Goal: Task Accomplishment & Management: Manage account settings

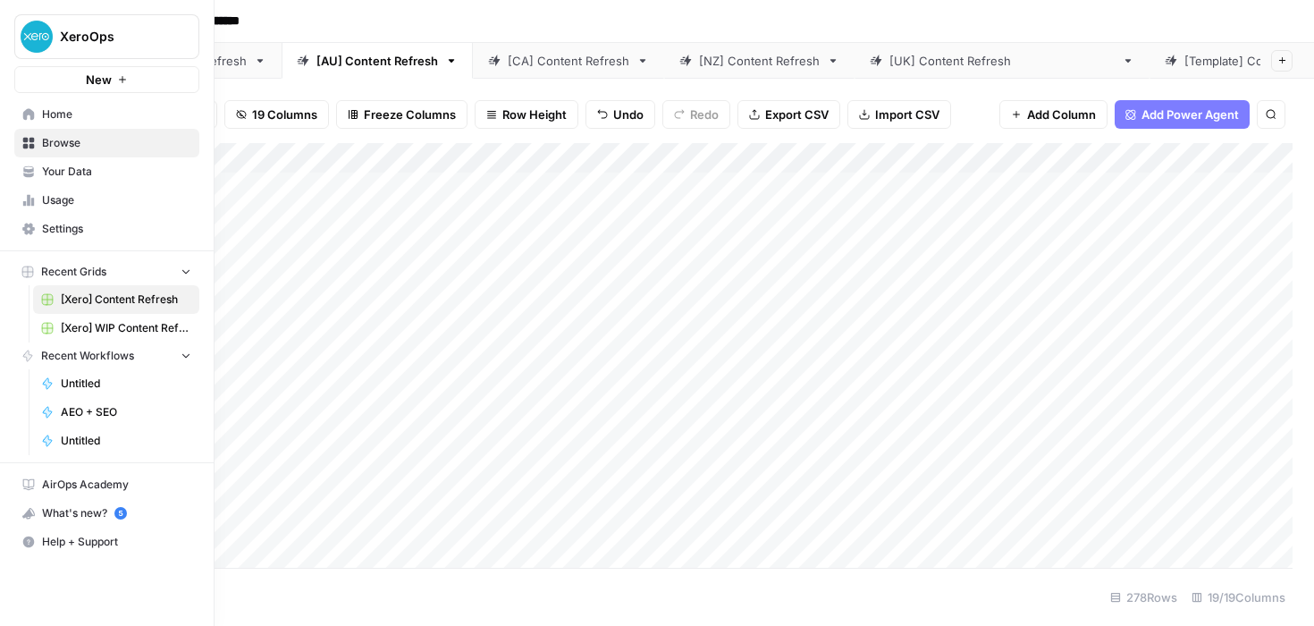
click at [66, 200] on span "Usage" at bounding box center [116, 200] width 149 height 16
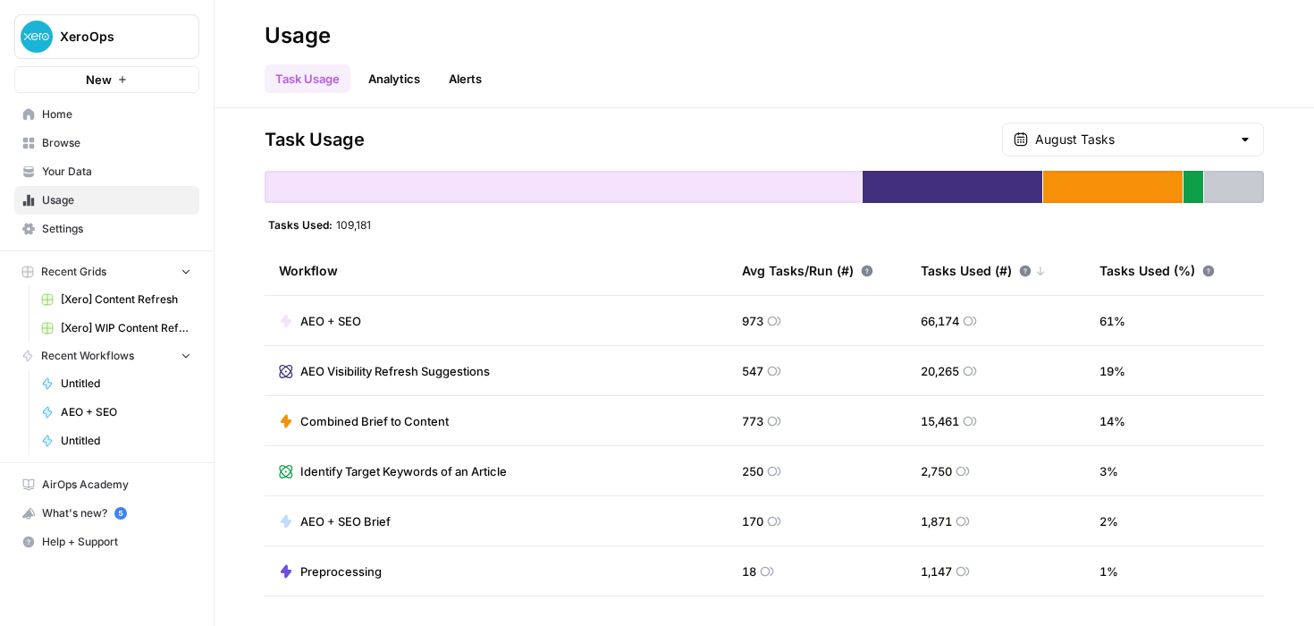
drag, startPoint x: 374, startPoint y: 224, endPoint x: 338, endPoint y: 224, distance: 35.8
click at [338, 224] on div "Tasks Used: 109,181" at bounding box center [764, 224] width 999 height 14
click at [657, 134] on div "Task Usage August Tasks" at bounding box center [764, 139] width 999 height 34
click at [1176, 139] on input "text" at bounding box center [1133, 139] width 196 height 18
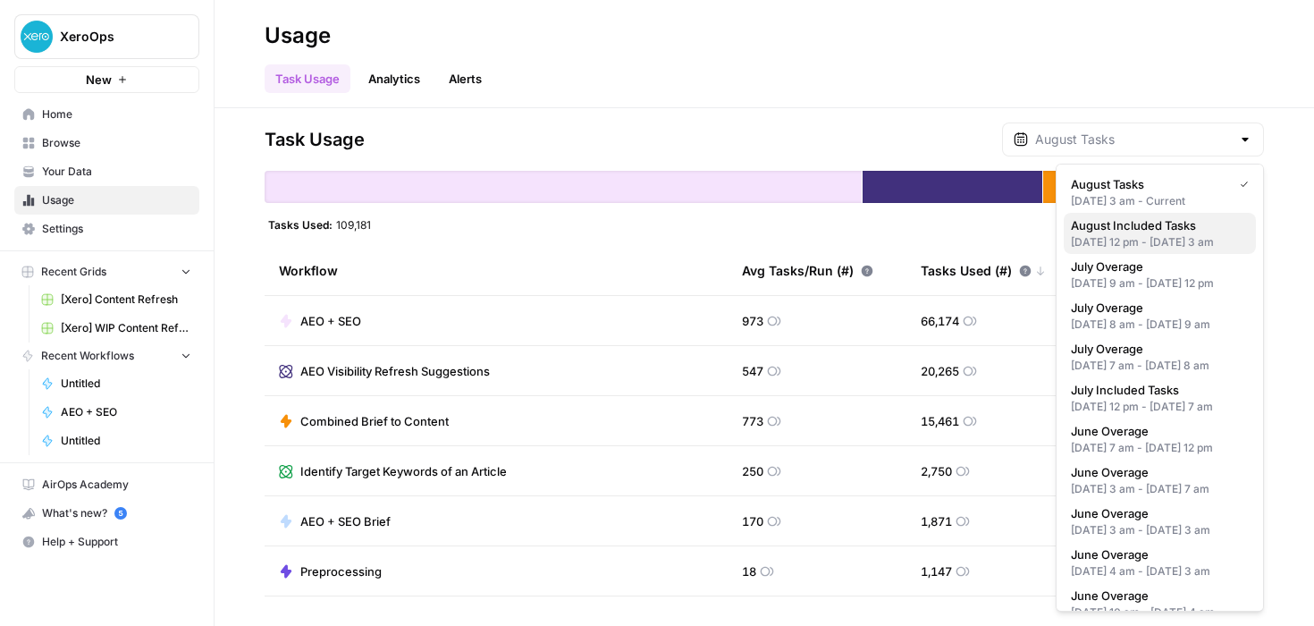
click at [1221, 250] on div "[DATE] 12 pm - [DATE] 3 am" at bounding box center [1160, 242] width 178 height 16
type input "August Included Tasks"
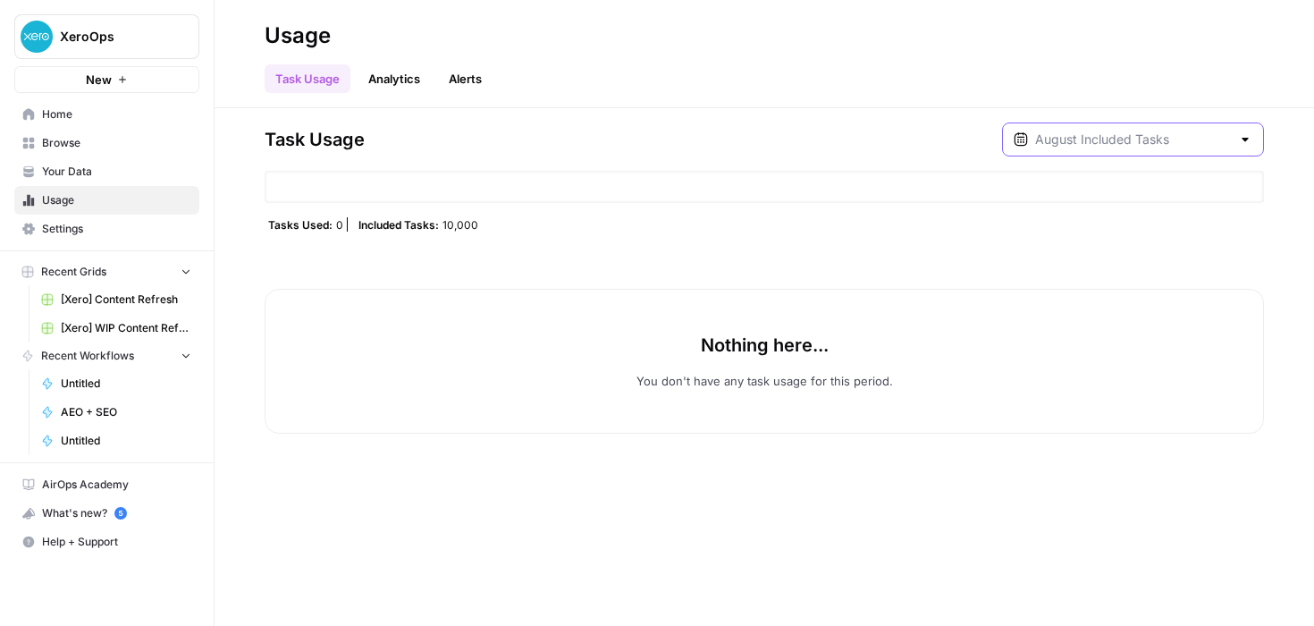
click at [1205, 137] on input "text" at bounding box center [1133, 139] width 196 height 18
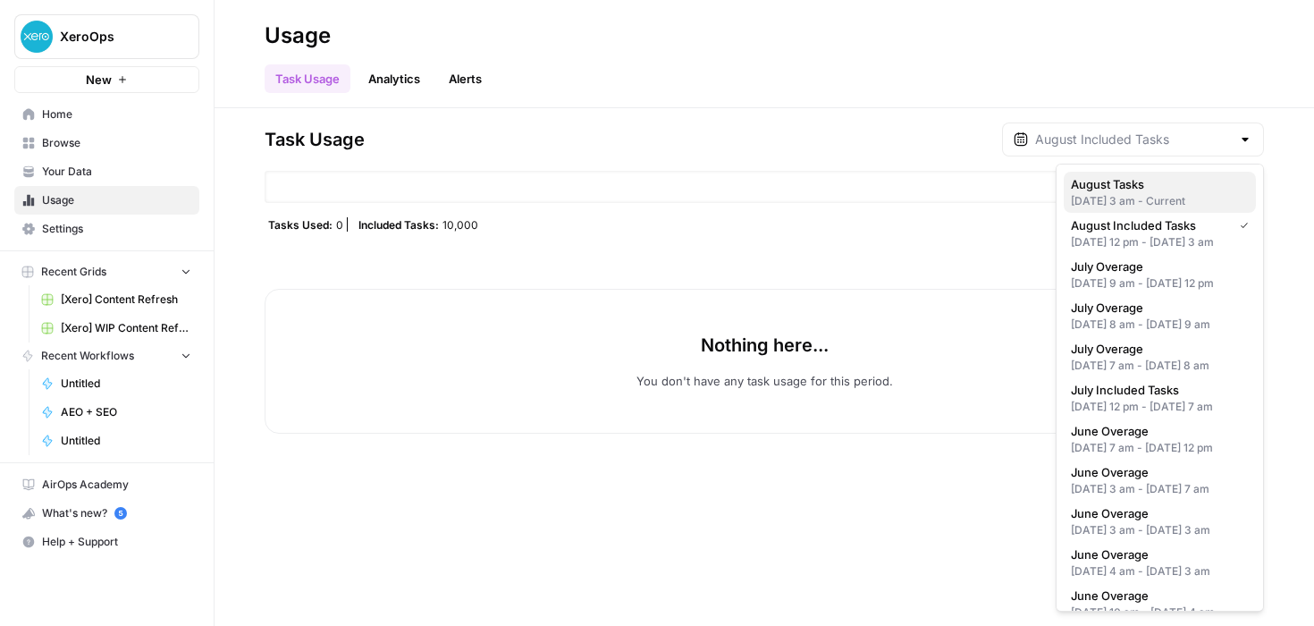
click at [1163, 197] on div "[DATE] 3 am - Current" at bounding box center [1160, 201] width 178 height 16
type input "August Tasks"
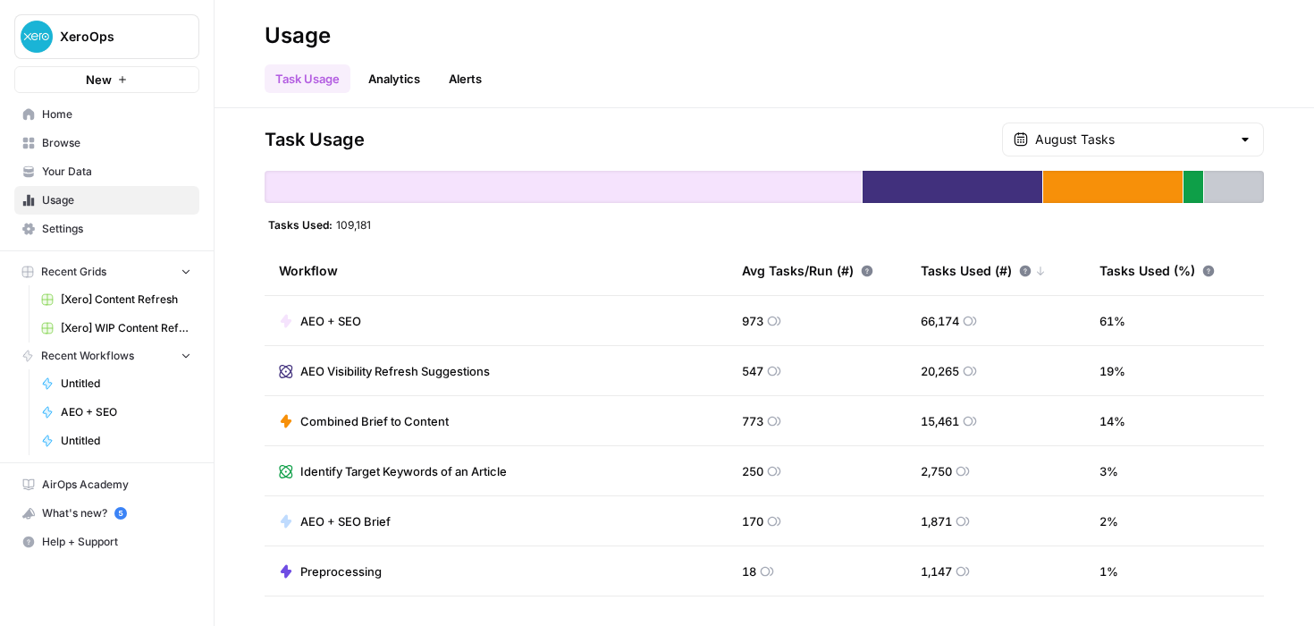
click at [795, 53] on div "Task Usage Analytics Alerts" at bounding box center [764, 71] width 999 height 43
click at [498, 239] on div "Task Usage August Tasks Tasks Used: 109,181 Workflow Avg Tasks/Run (#) Tasks Us…" at bounding box center [764, 366] width 999 height 489
drag, startPoint x: 373, startPoint y: 227, endPoint x: 334, endPoint y: 225, distance: 38.5
click at [334, 225] on div "Tasks Used: 109,181" at bounding box center [320, 224] width 110 height 14
click at [1051, 66] on div "Task Usage Analytics Alerts" at bounding box center [764, 71] width 999 height 43
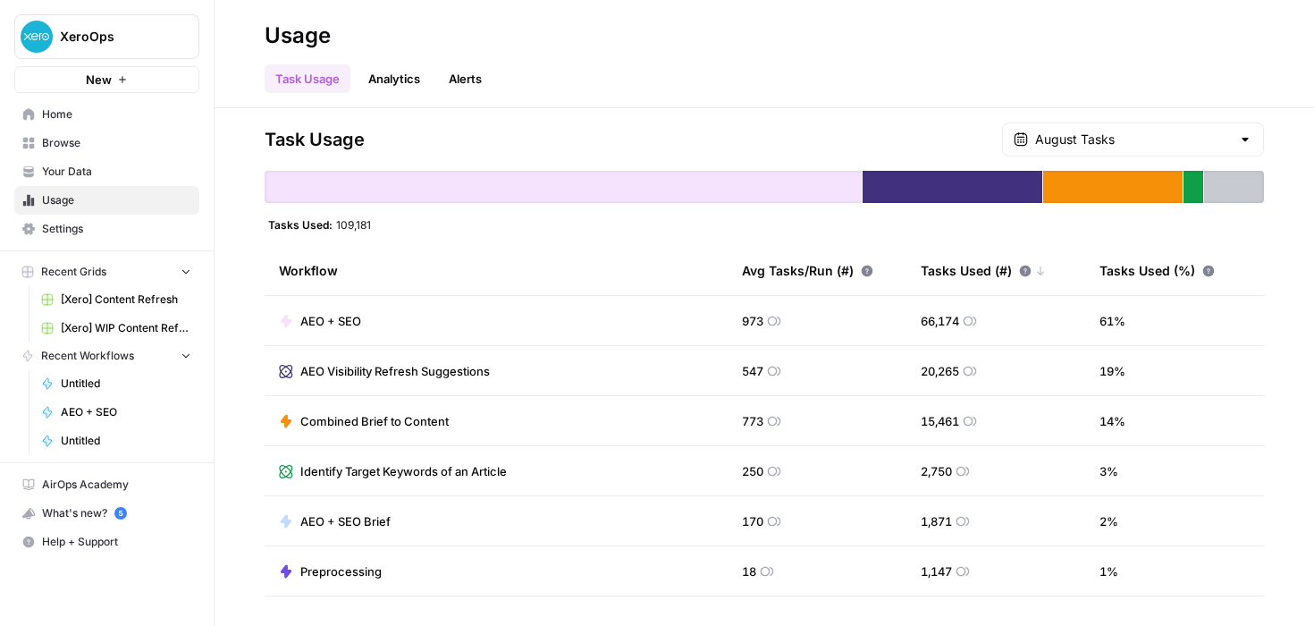
click at [395, 72] on link "Analytics" at bounding box center [394, 78] width 73 height 29
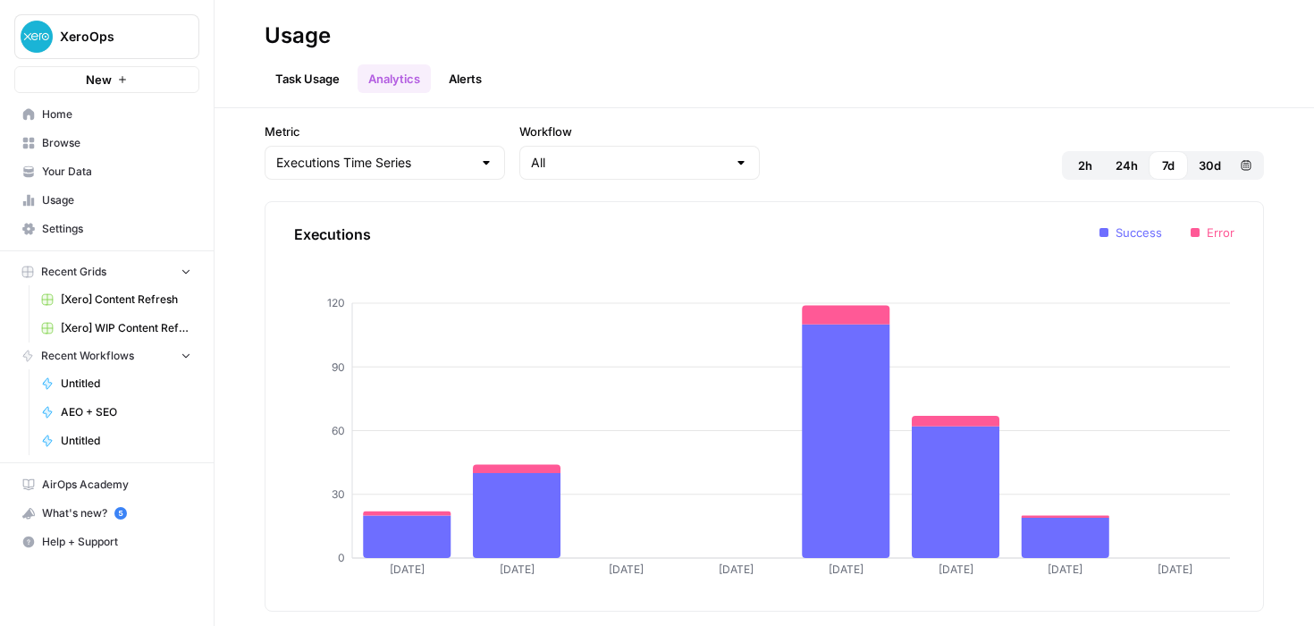
click at [1212, 158] on span "30d" at bounding box center [1210, 165] width 22 height 18
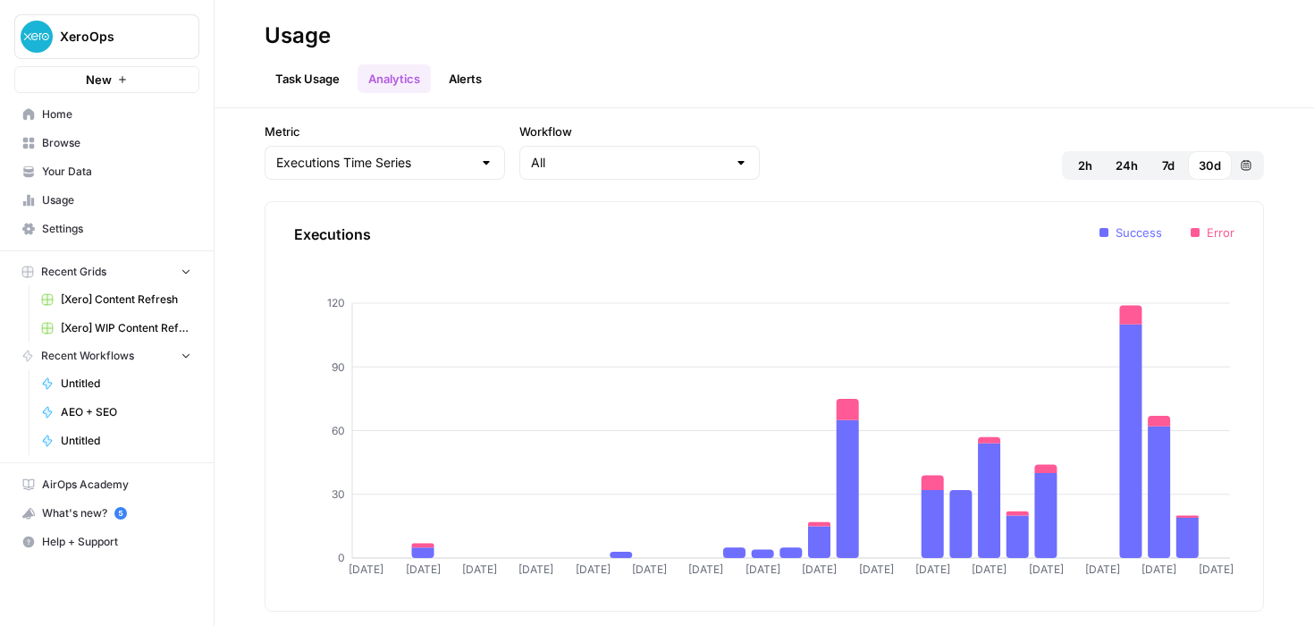
click at [734, 163] on div at bounding box center [741, 163] width 14 height 18
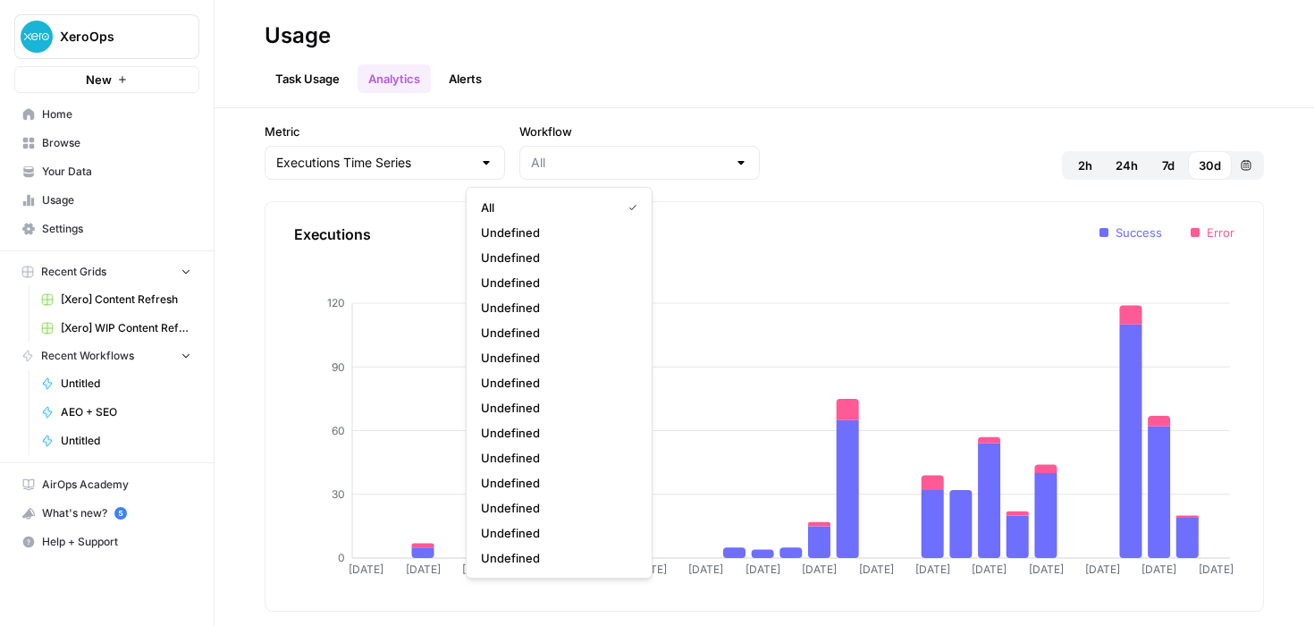
type input "All"
click at [715, 53] on div "Task Usage Analytics Alerts" at bounding box center [764, 71] width 999 height 43
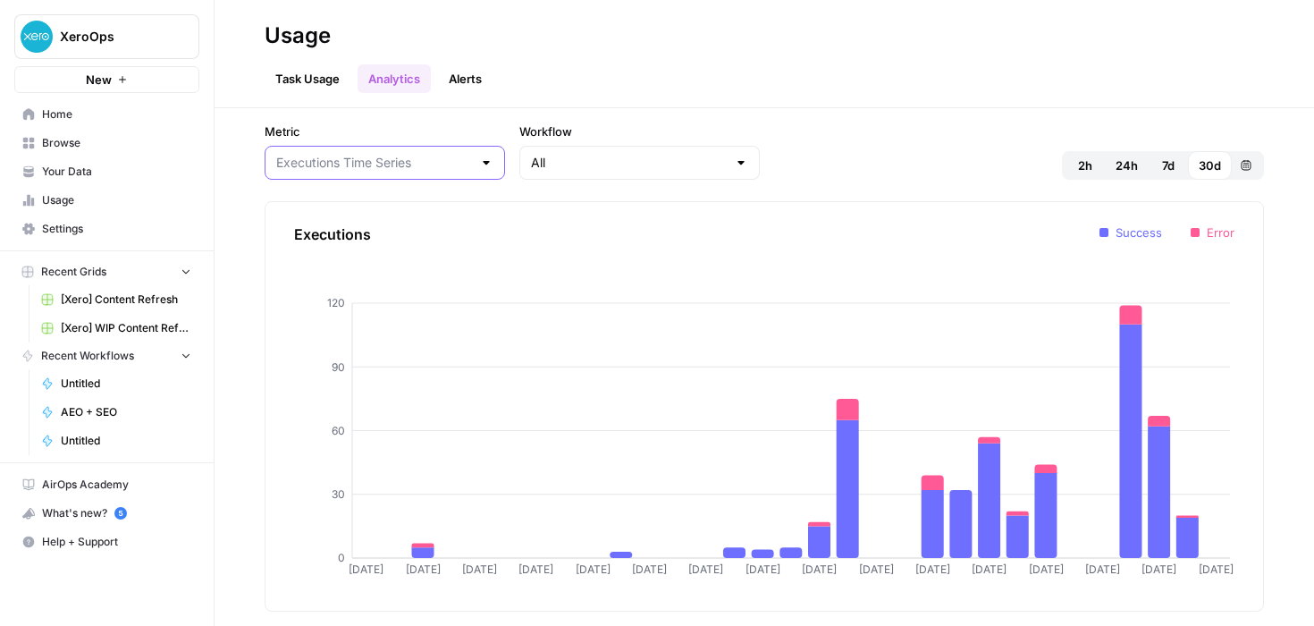
click at [363, 156] on input "Metric" at bounding box center [374, 163] width 196 height 18
type input "Executions Time Series"
click at [594, 88] on div "Task Usage Analytics Alerts" at bounding box center [764, 71] width 999 height 43
click at [63, 199] on span "Usage" at bounding box center [116, 200] width 149 height 16
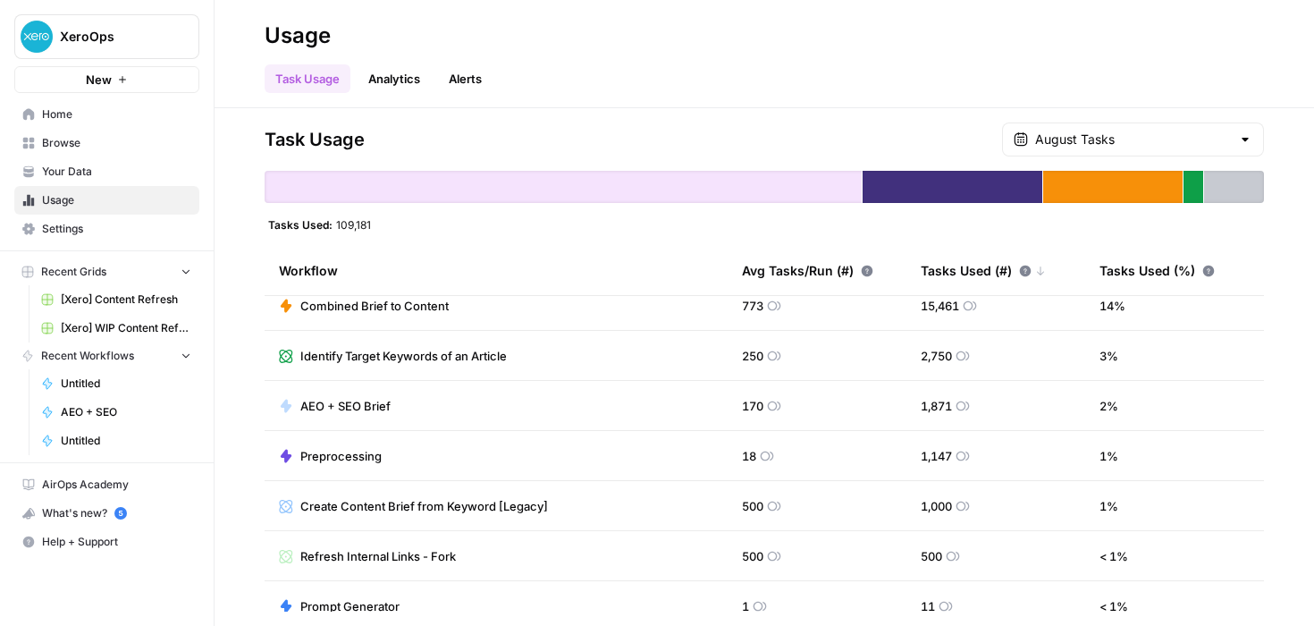
scroll to position [185, 0]
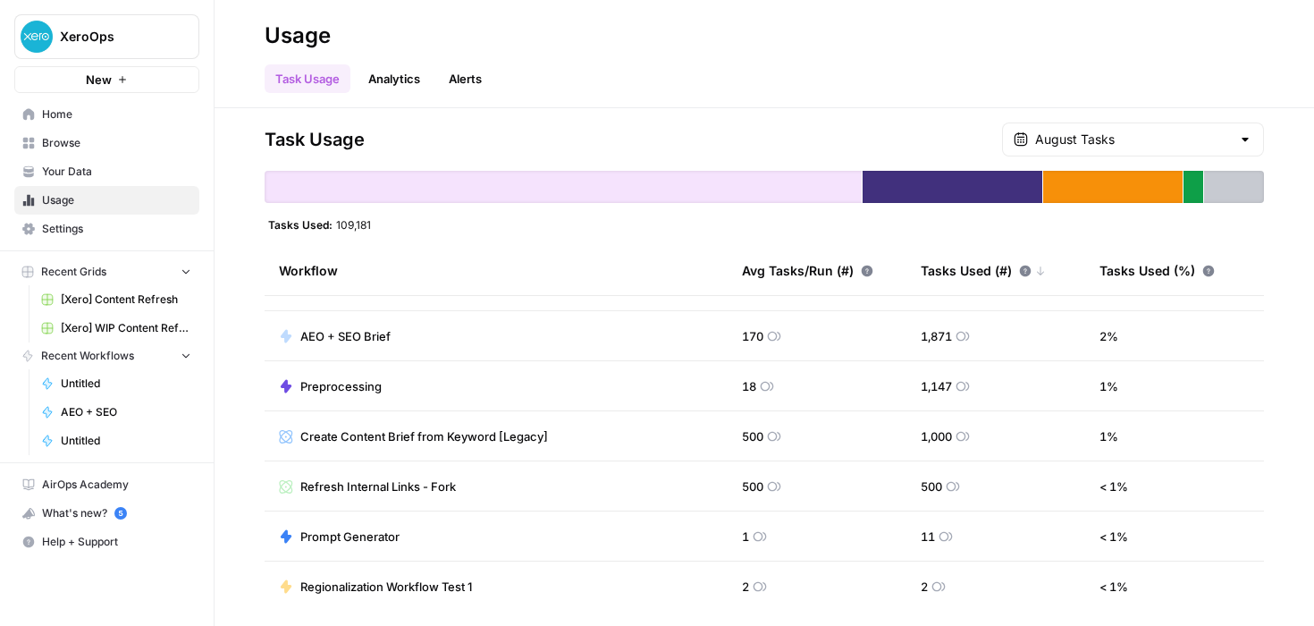
click at [467, 72] on link "Alerts" at bounding box center [465, 78] width 55 height 29
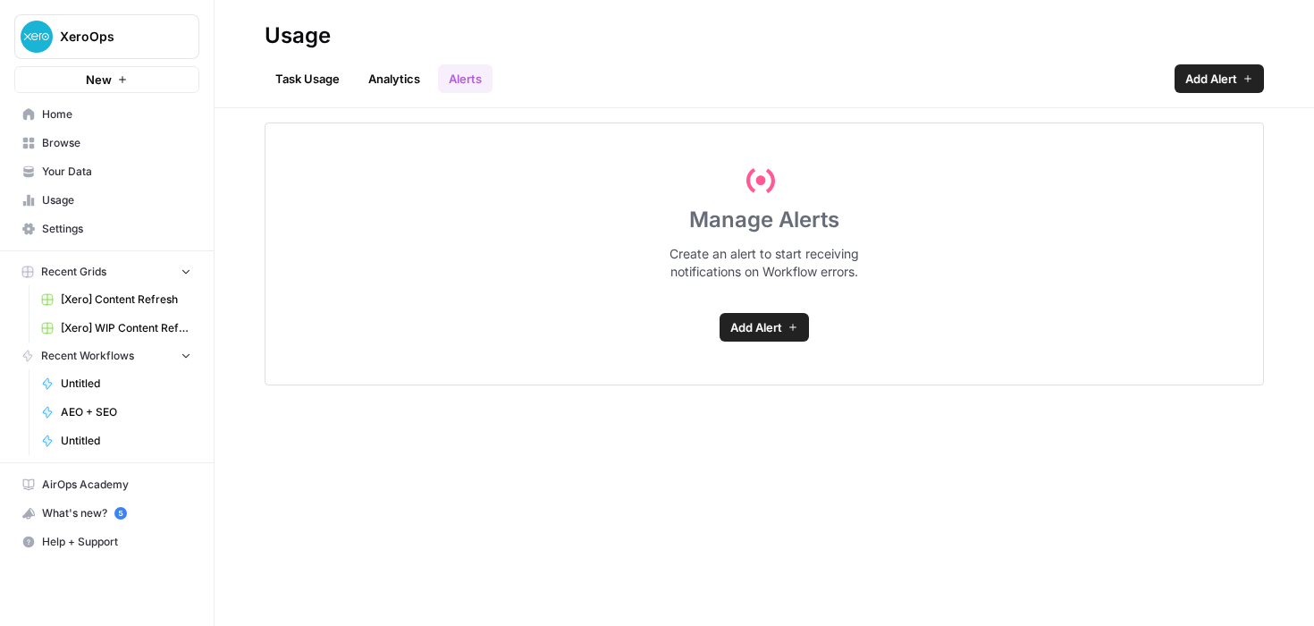
click at [773, 325] on span "Add Alert" at bounding box center [756, 327] width 52 height 18
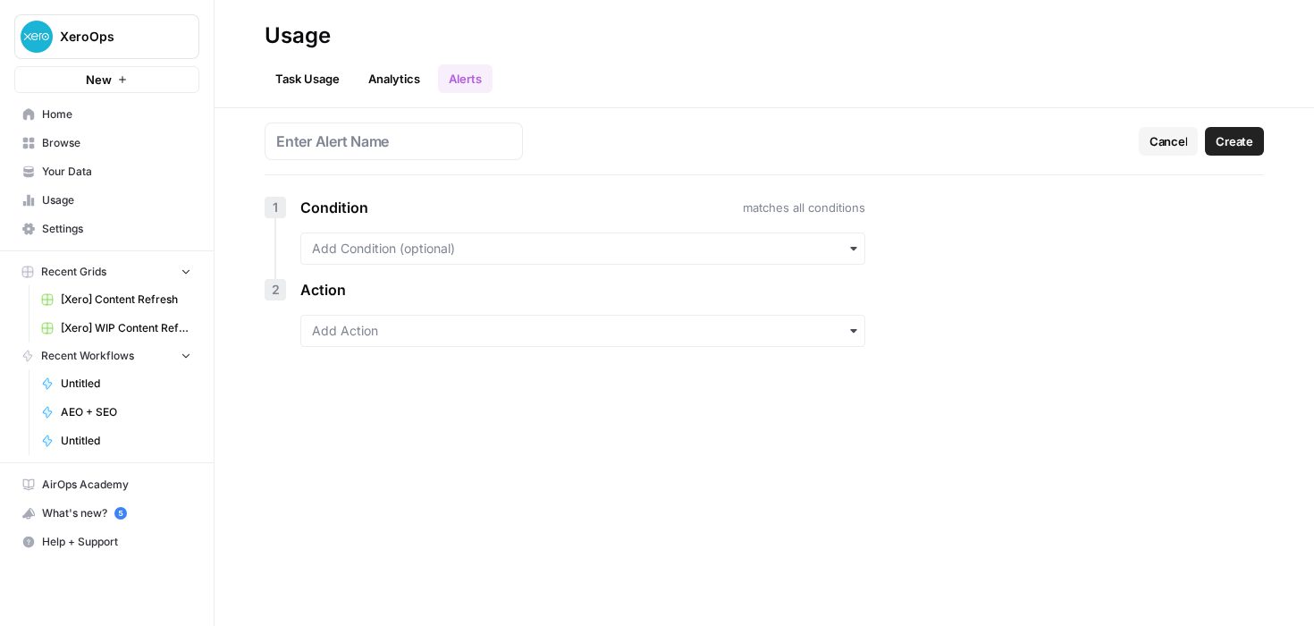
click at [54, 228] on span "Settings" at bounding box center [116, 229] width 149 height 16
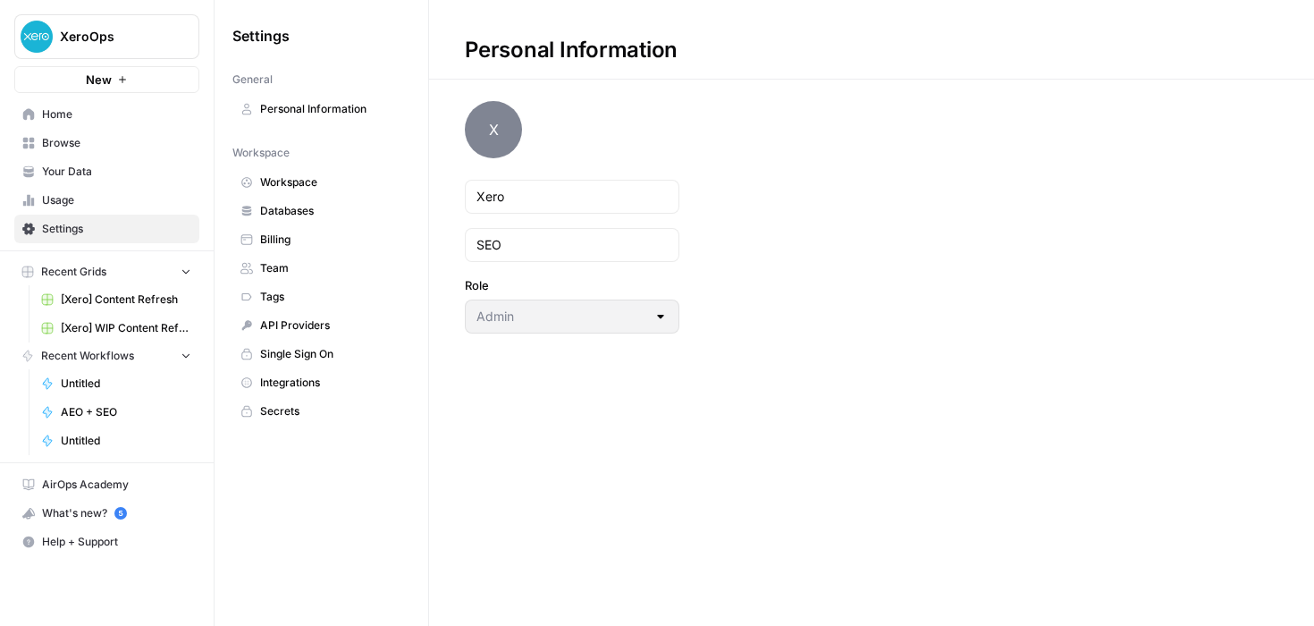
click at [255, 265] on link "Team" at bounding box center [321, 268] width 178 height 29
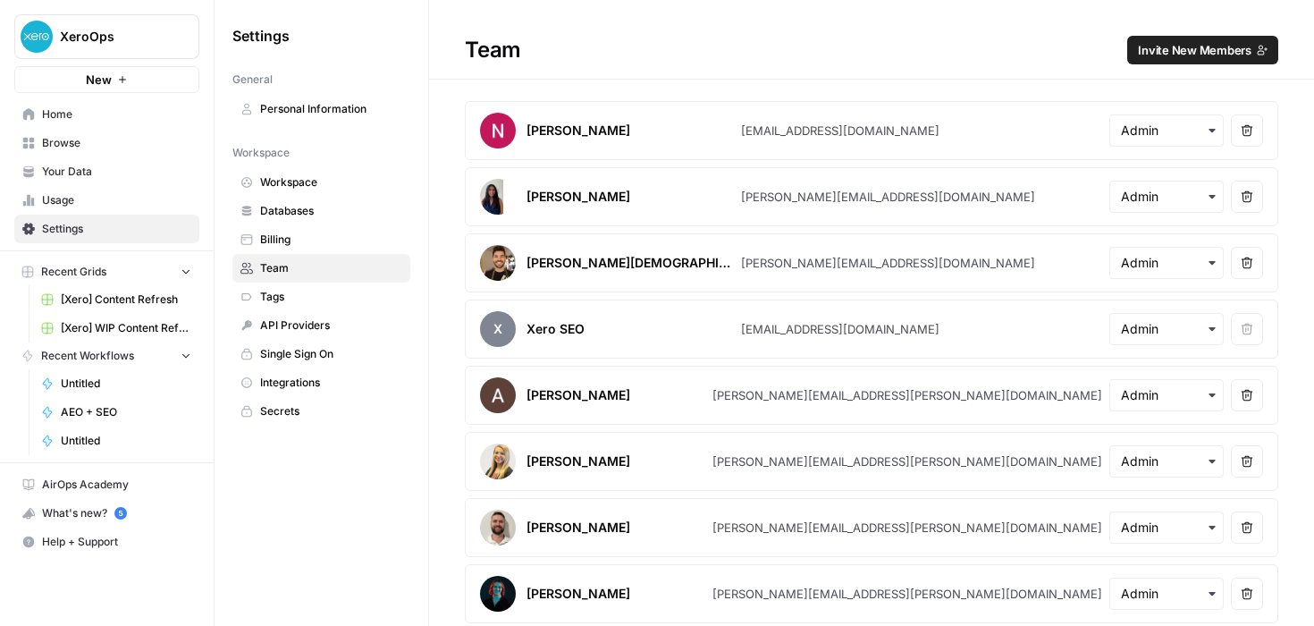
click at [282, 210] on span "Databases" at bounding box center [331, 211] width 142 height 16
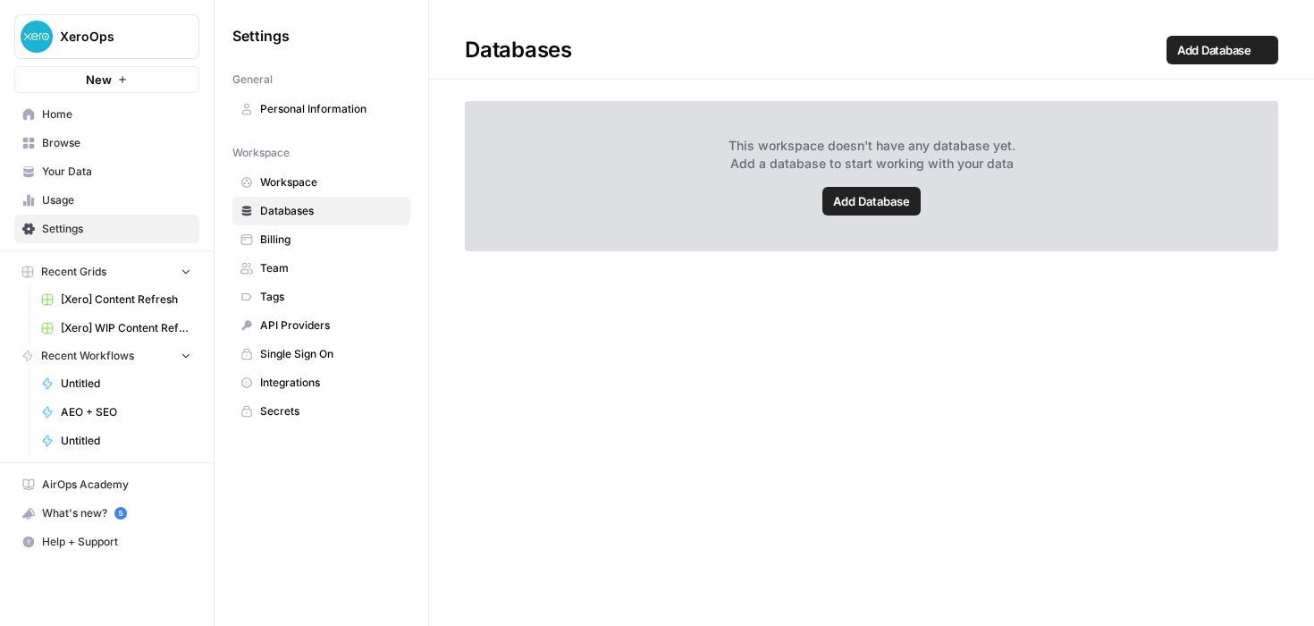
click at [286, 183] on span "Workspace" at bounding box center [331, 182] width 142 height 16
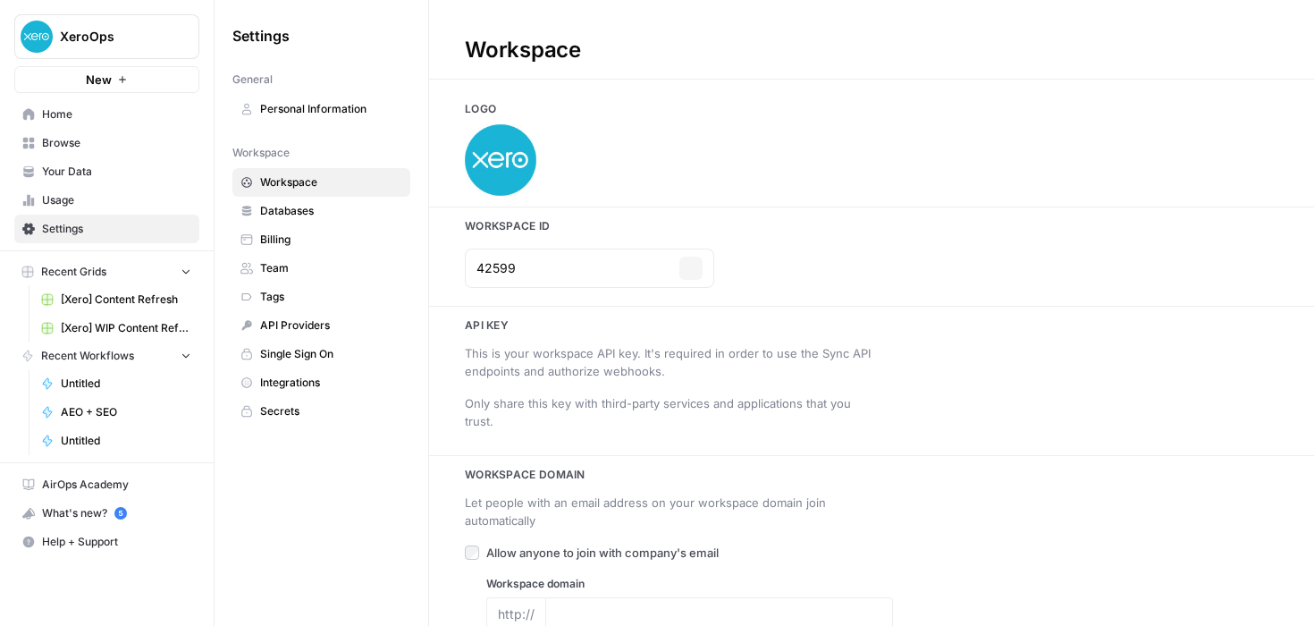
type input "[DOMAIN_NAME]"
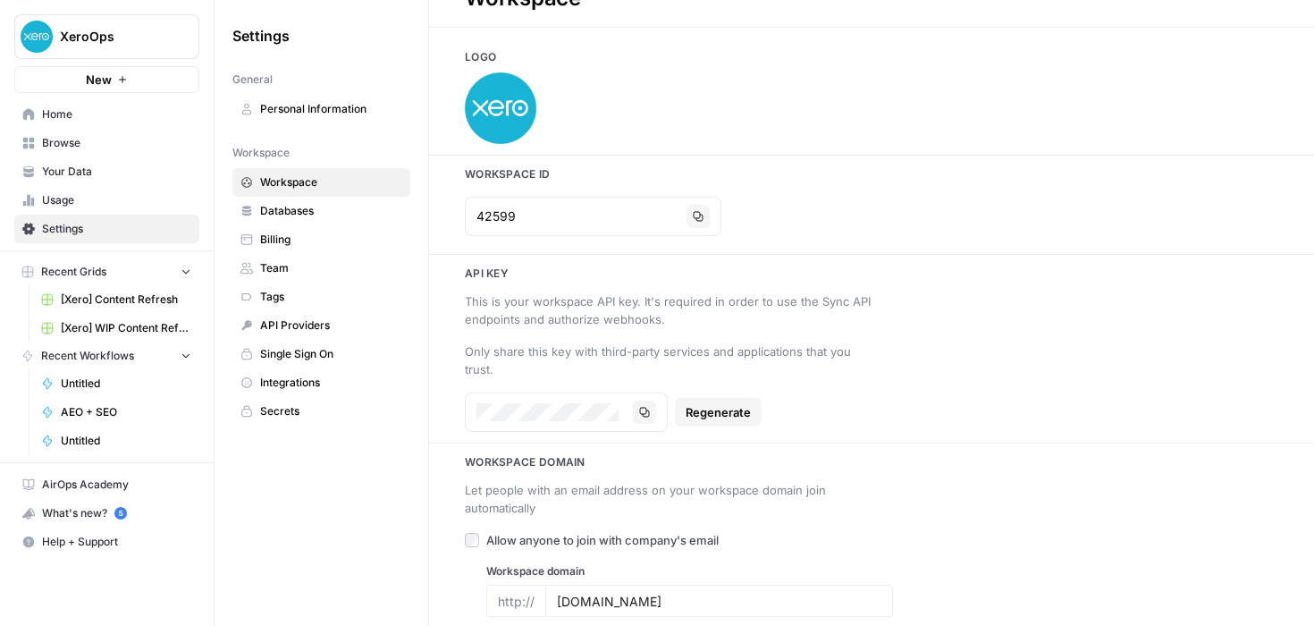
scroll to position [55, 0]
click at [290, 327] on span "API Providers" at bounding box center [331, 325] width 142 height 16
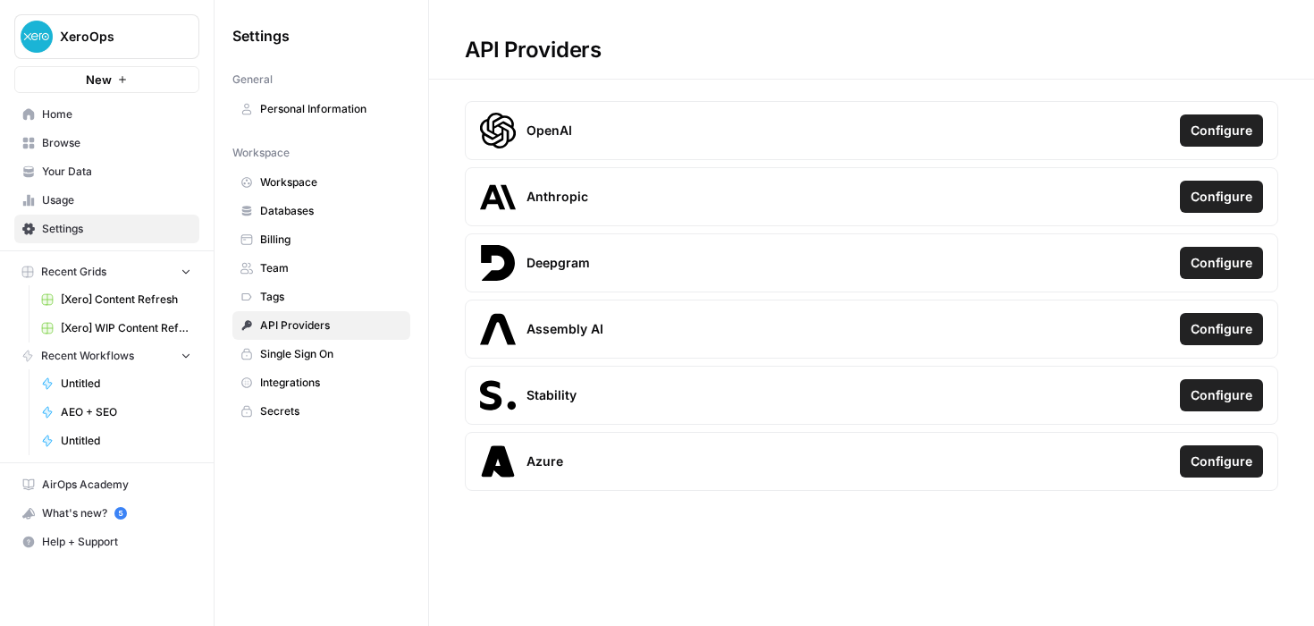
click at [273, 236] on span "Billing" at bounding box center [331, 239] width 142 height 16
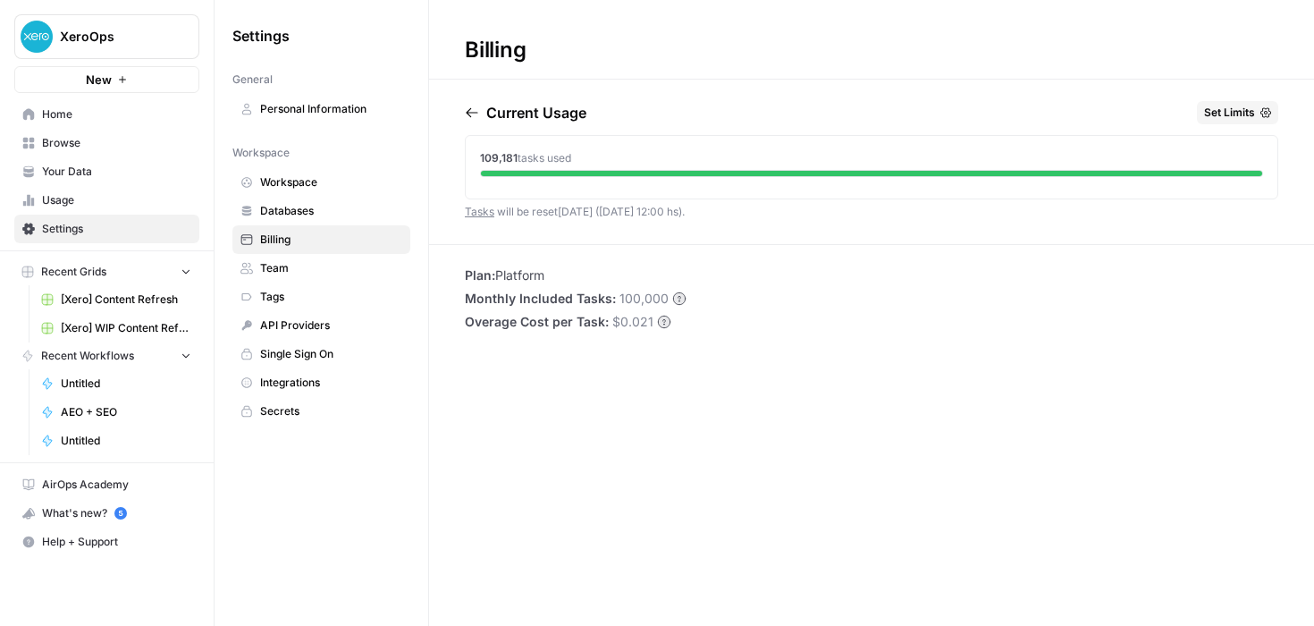
click at [616, 467] on div "Billing Current Usage Set Limits 109,181 tasks used Tasks will be reset [DATE] …" at bounding box center [871, 313] width 885 height 626
click at [86, 592] on div "XeroOps New Home Browse Your Data Usage Settings Recent Grids [Xero] Content Re…" at bounding box center [107, 313] width 214 height 626
click at [54, 204] on span "Usage" at bounding box center [116, 200] width 149 height 16
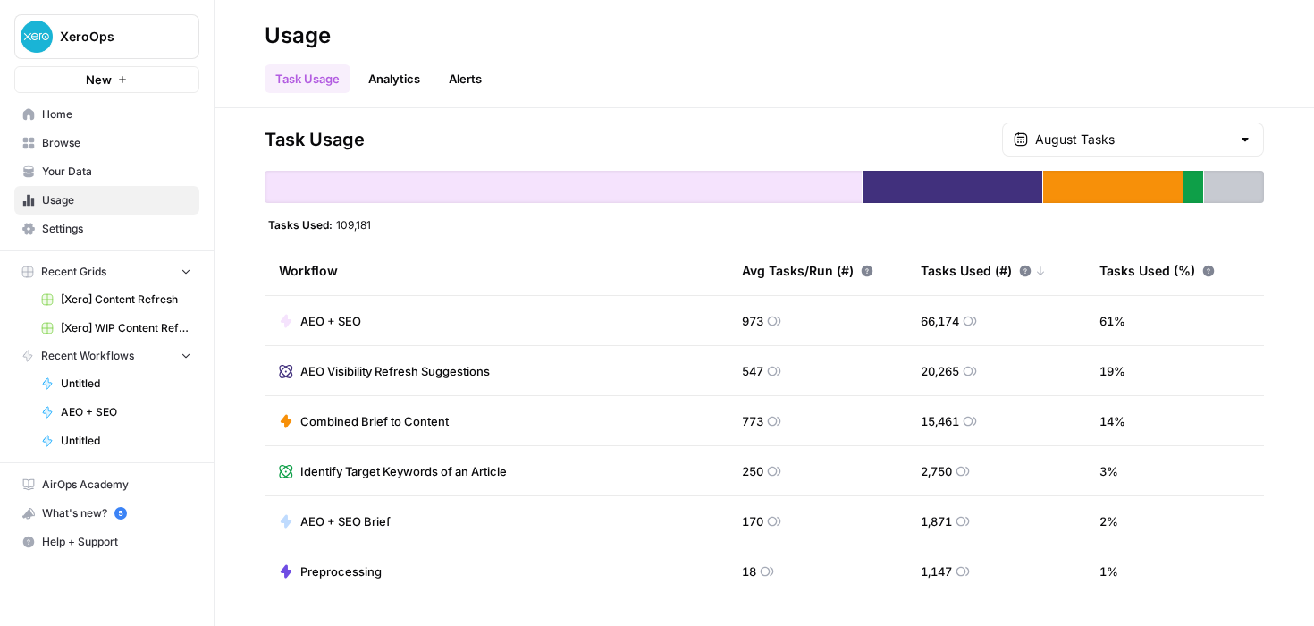
click at [52, 173] on span "Your Data" at bounding box center [116, 172] width 149 height 16
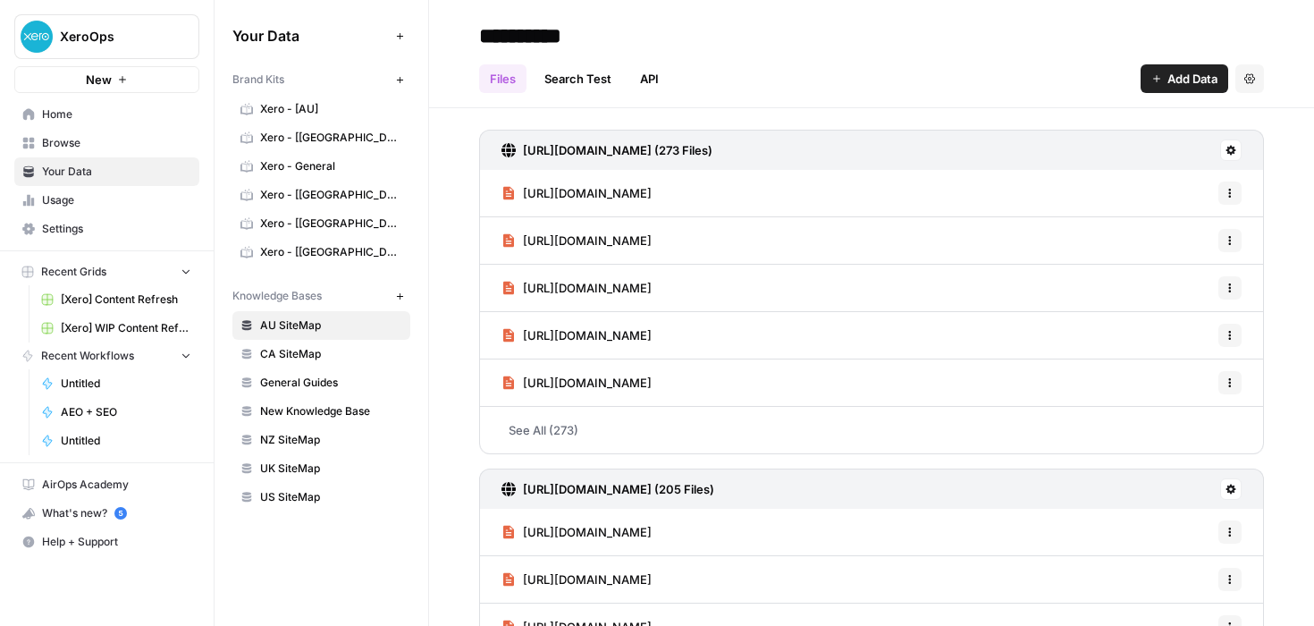
click at [43, 144] on span "Browse" at bounding box center [116, 143] width 149 height 16
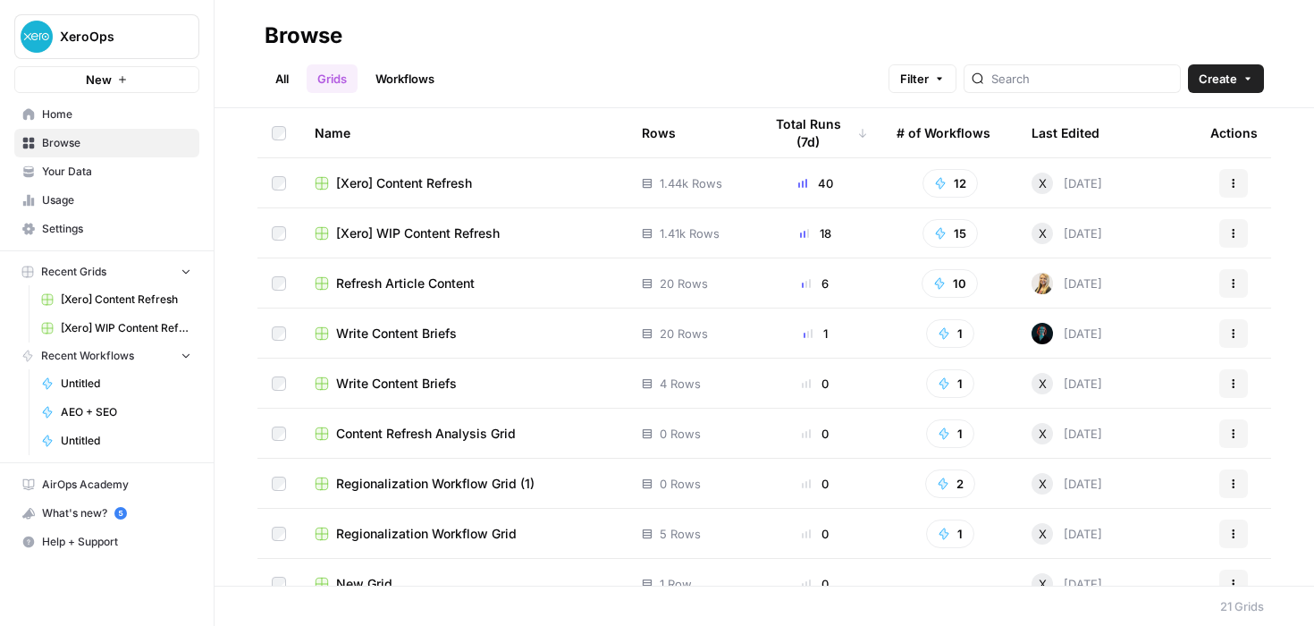
click at [829, 135] on div "Total Runs (7d)" at bounding box center [814, 132] width 105 height 49
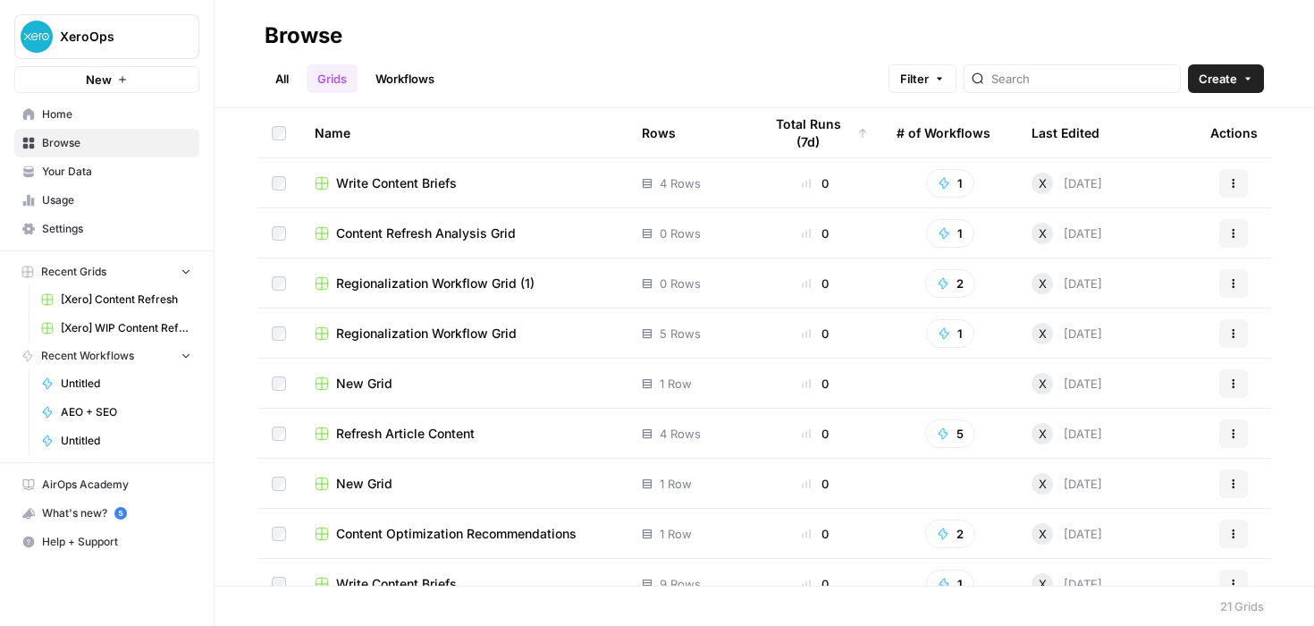
click at [829, 137] on div "Total Runs (7d)" at bounding box center [814, 132] width 105 height 49
click at [829, 129] on div "Total Runs (7d)" at bounding box center [808, 132] width 92 height 49
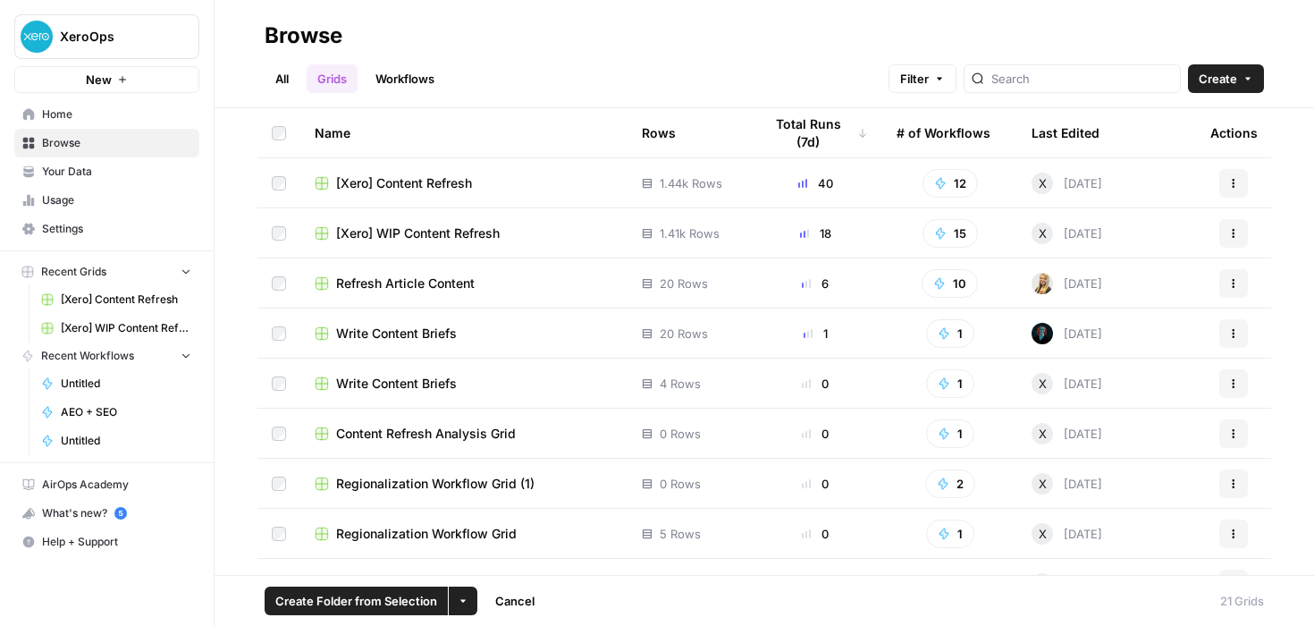
click at [461, 596] on icon "button" at bounding box center [463, 600] width 11 height 11
click at [709, 68] on div "All Grids Workflows Filter Create" at bounding box center [764, 71] width 999 height 43
click at [1232, 188] on button "Actions" at bounding box center [1233, 183] width 29 height 29
click at [808, 36] on h2 "Browse" at bounding box center [764, 35] width 999 height 29
drag, startPoint x: 637, startPoint y: 182, endPoint x: 736, endPoint y: 181, distance: 98.3
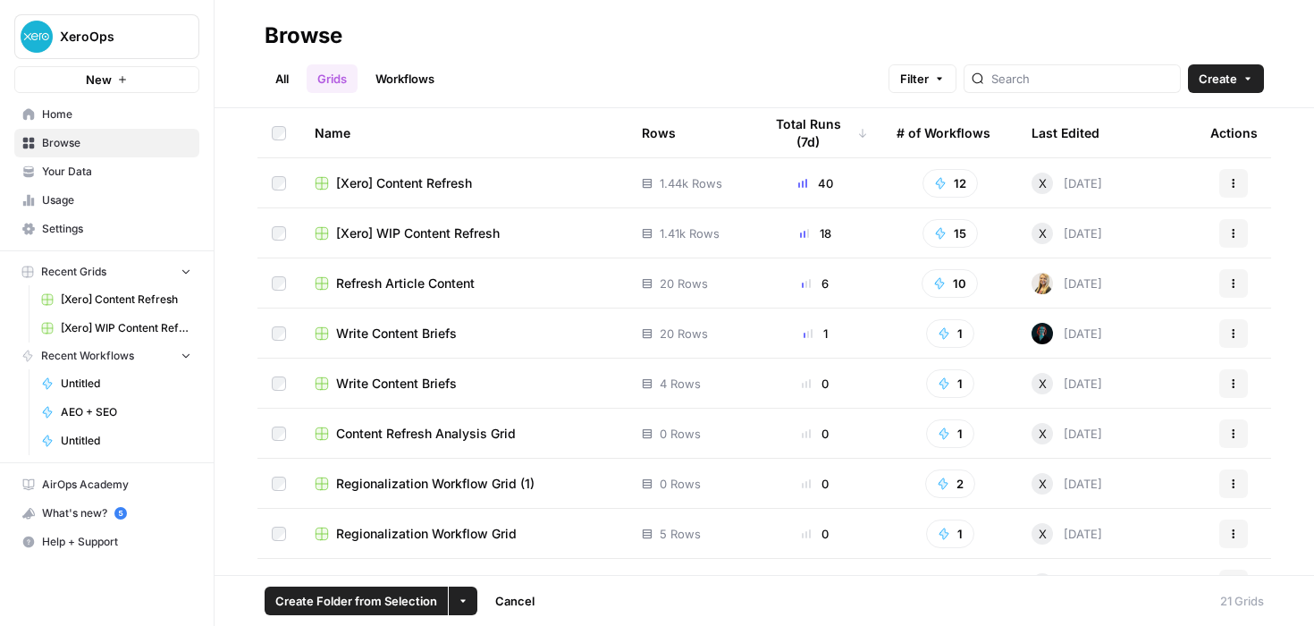
click at [736, 181] on td "1.44k Rows" at bounding box center [687, 182] width 121 height 49
click at [730, 46] on h2 "Browse" at bounding box center [764, 35] width 999 height 29
click at [91, 206] on span "Usage" at bounding box center [116, 200] width 149 height 16
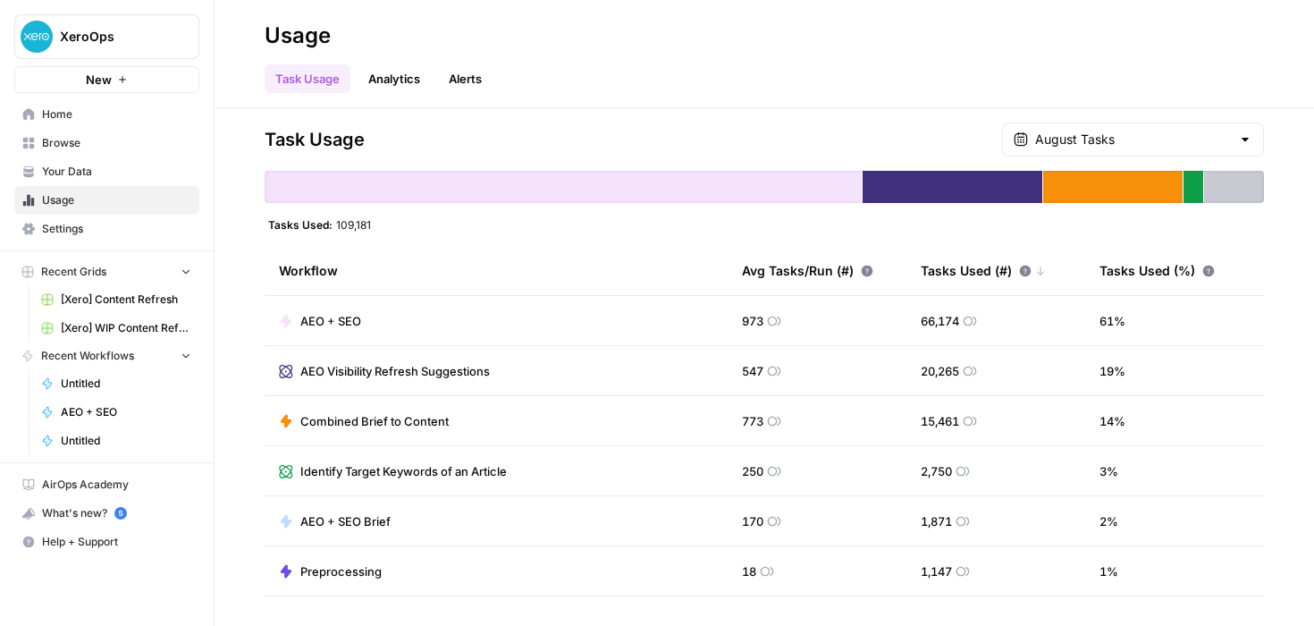
drag, startPoint x: 372, startPoint y: 224, endPoint x: 334, endPoint y: 223, distance: 37.5
click at [334, 223] on div "Tasks Used: 109,181" at bounding box center [320, 224] width 110 height 14
click at [107, 232] on span "Settings" at bounding box center [116, 229] width 149 height 16
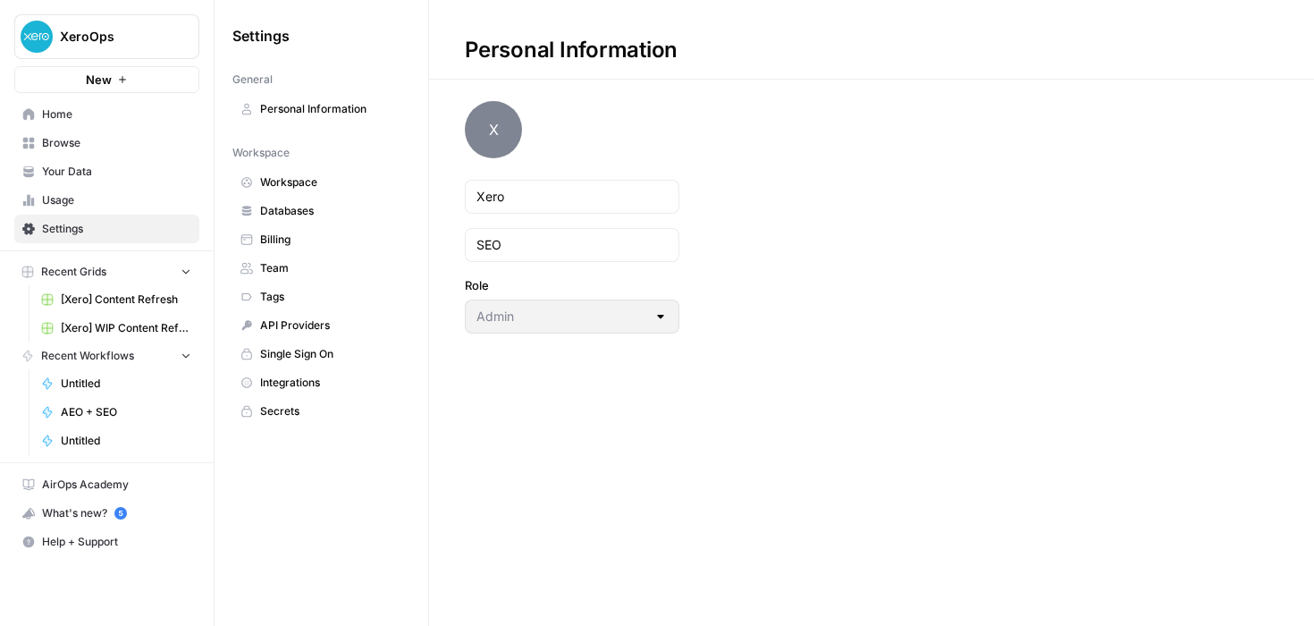
click at [271, 244] on span "Billing" at bounding box center [331, 239] width 142 height 16
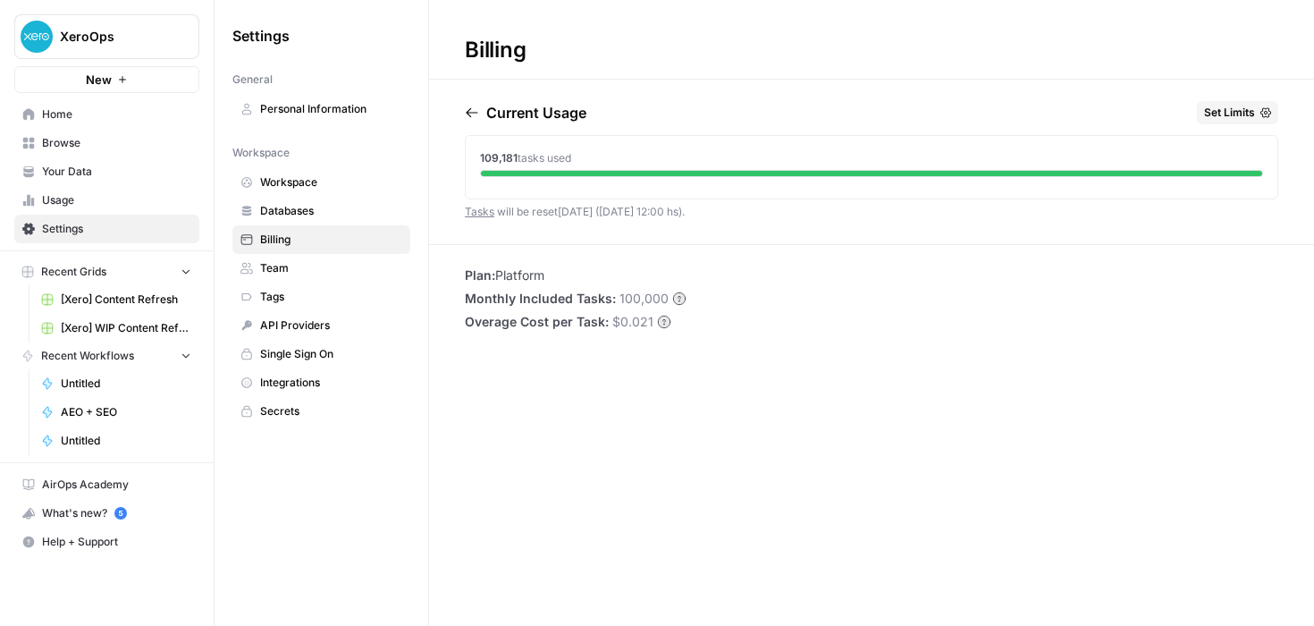
drag, startPoint x: 649, startPoint y: 322, endPoint x: 616, endPoint y: 321, distance: 33.1
click at [616, 321] on span "$0.021" at bounding box center [632, 322] width 41 height 18
copy span "0.021"
click at [288, 266] on span "Team" at bounding box center [331, 268] width 142 height 16
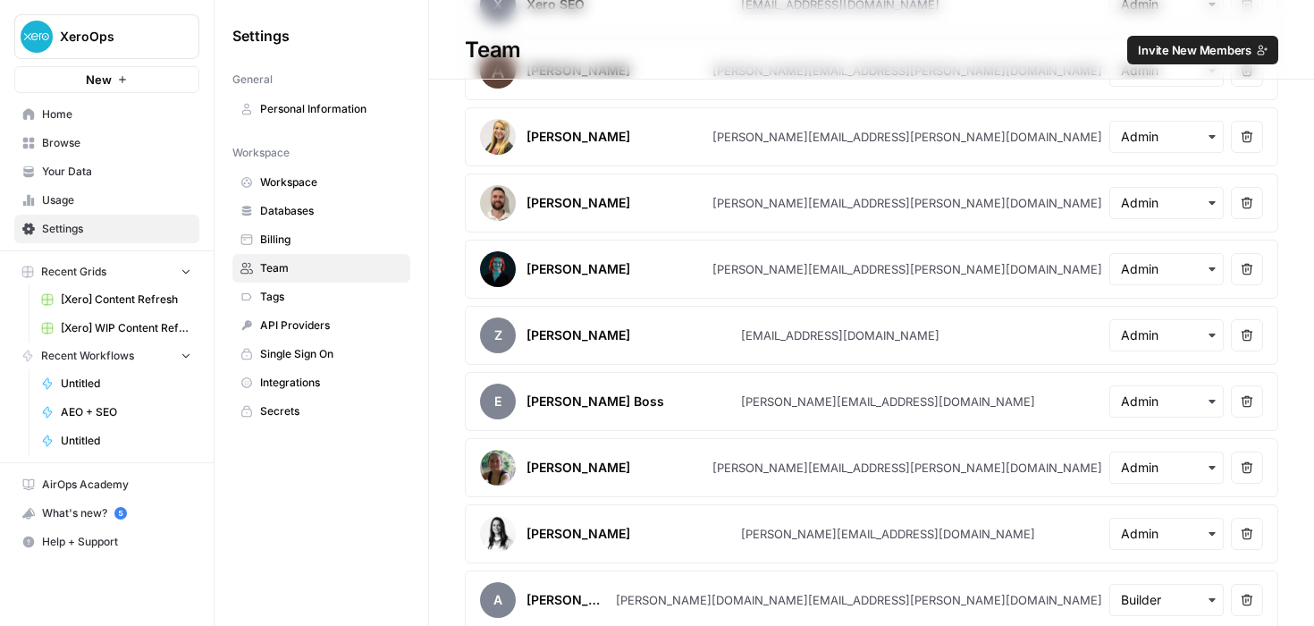
scroll to position [534, 0]
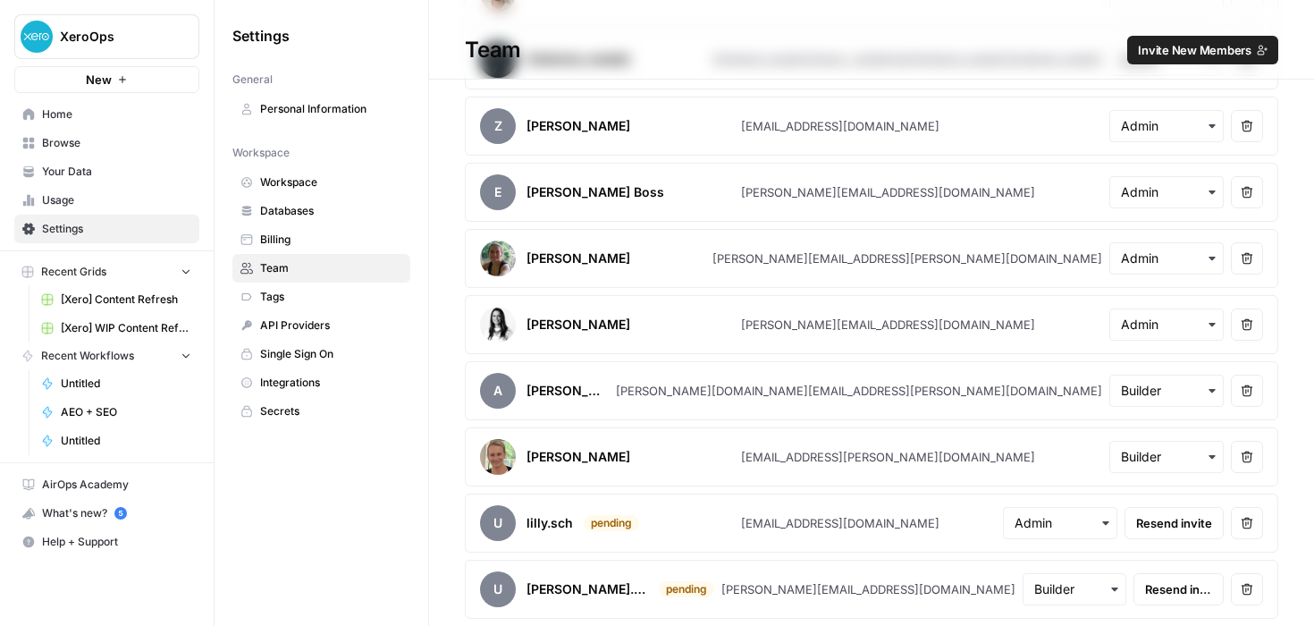
click at [1212, 455] on icon "button" at bounding box center [1211, 457] width 6 height 4
click at [385, 521] on div "Settings General Personal Information Workspace Workspace Databases Billing Tea…" at bounding box center [322, 313] width 214 height 626
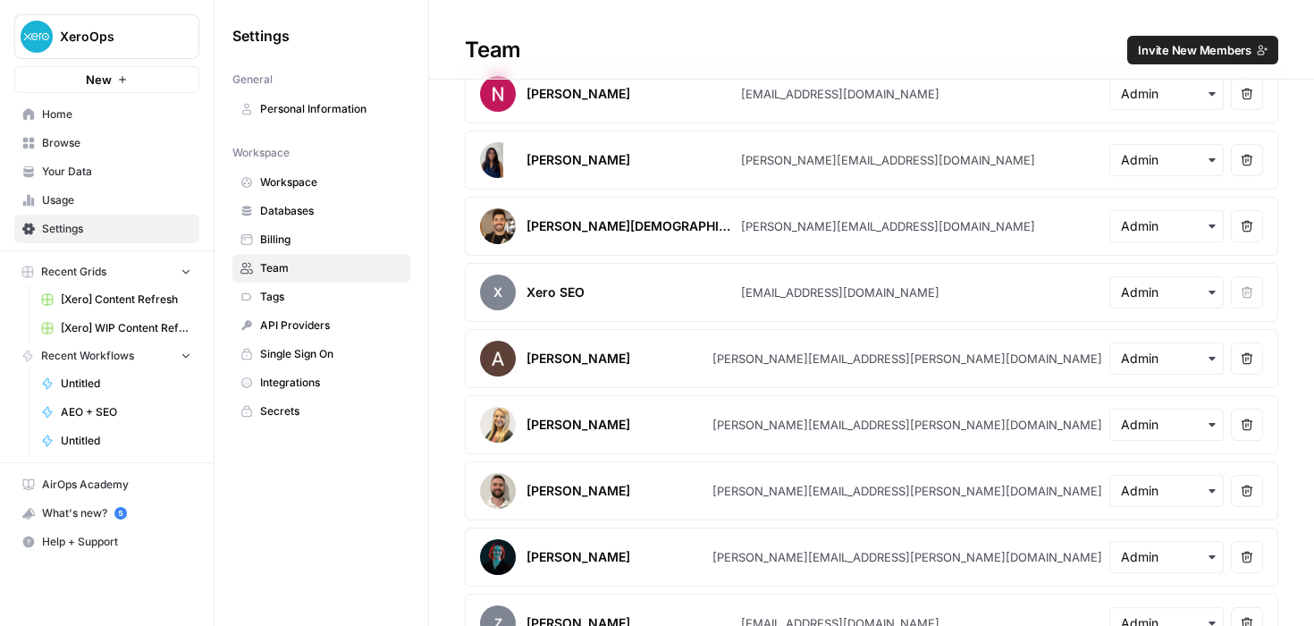
scroll to position [33, 0]
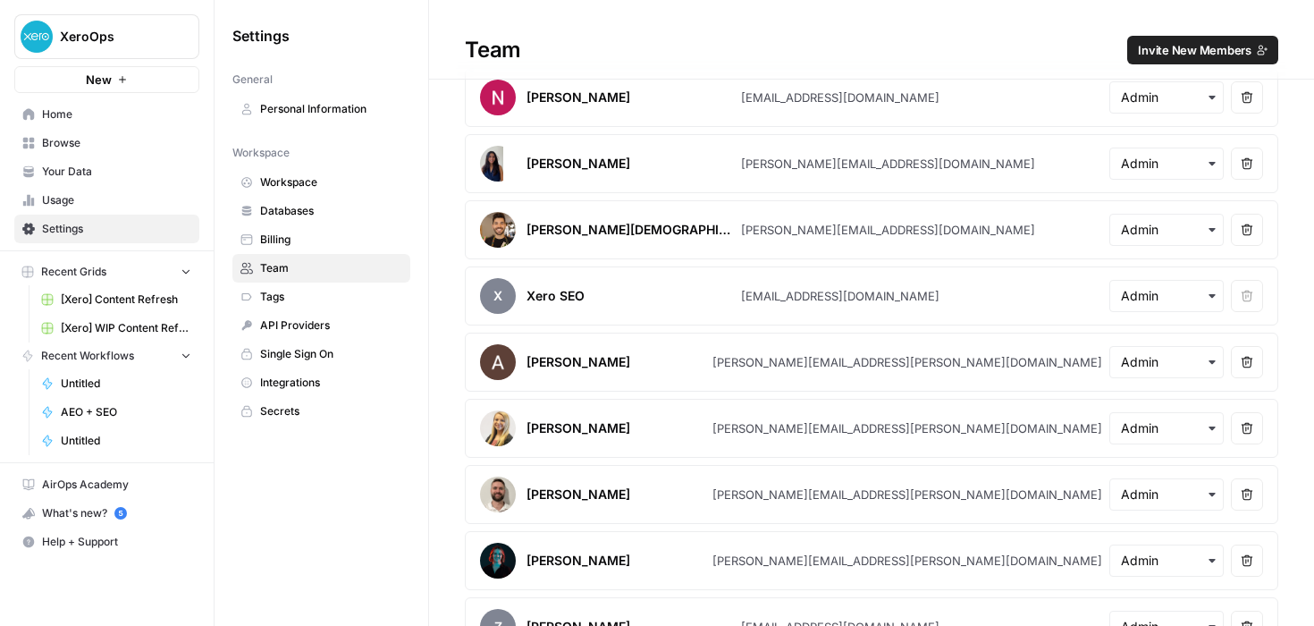
click at [1192, 55] on span "Invite New Members" at bounding box center [1195, 50] width 114 height 18
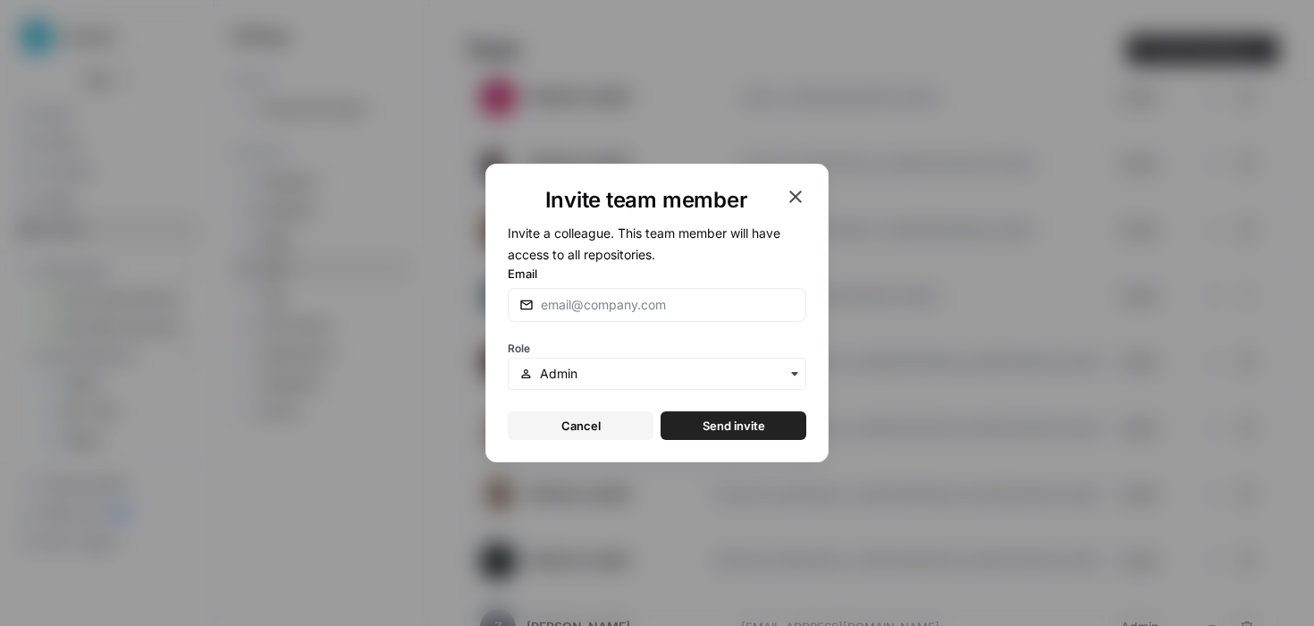
click at [1192, 55] on div "Invite team member Invite a colleague. This team member will have access to all…" at bounding box center [657, 313] width 1314 height 626
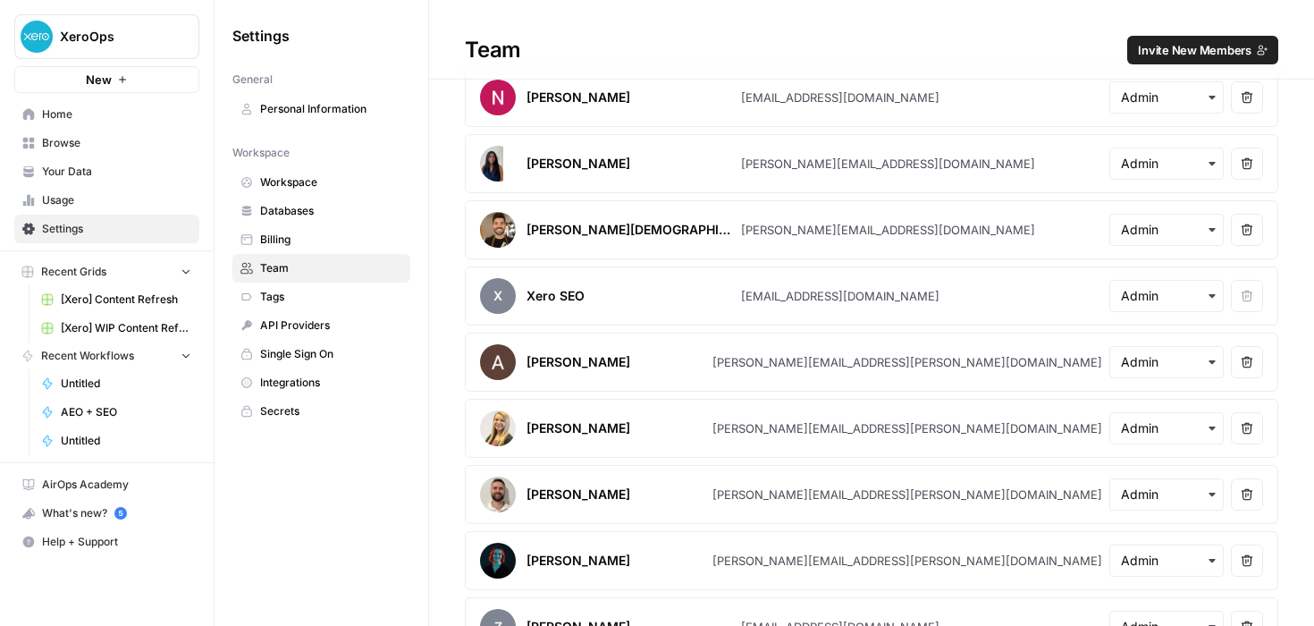
click at [1192, 55] on span "Invite New Members" at bounding box center [1195, 50] width 114 height 18
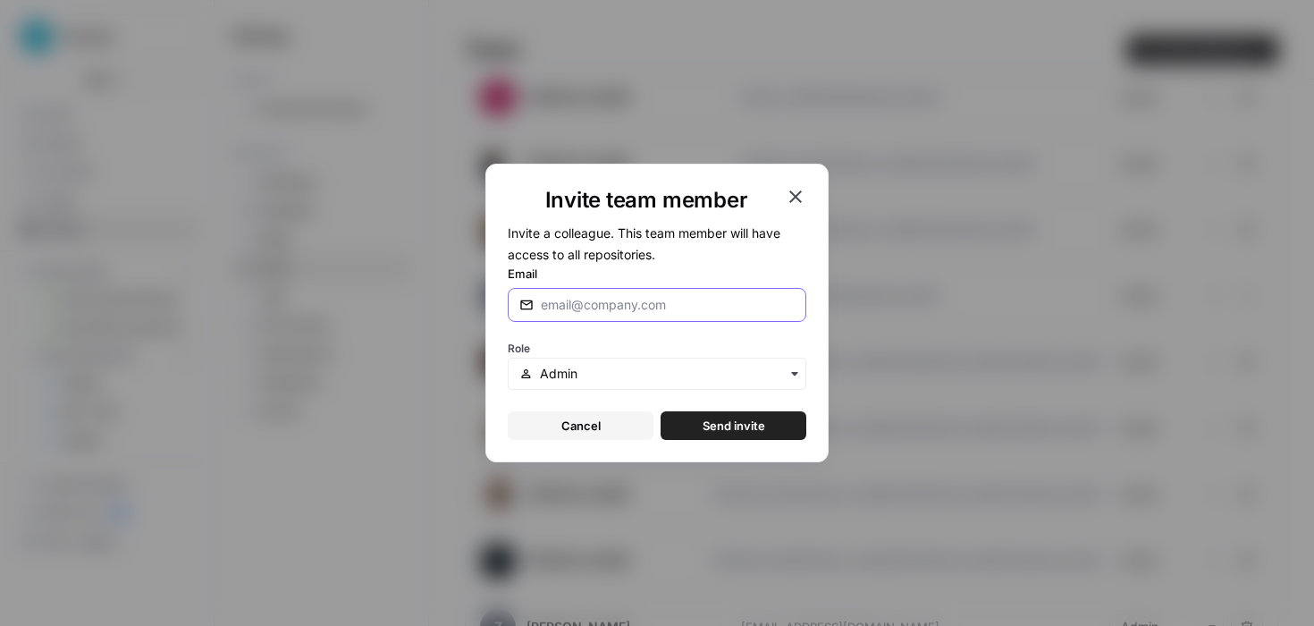
click at [615, 301] on input "Email" at bounding box center [664, 305] width 247 height 18
type input "[PERSON_NAME][EMAIL_ADDRESS][PERSON_NAME][DOMAIN_NAME]"
click at [697, 375] on input "text" at bounding box center [667, 374] width 255 height 18
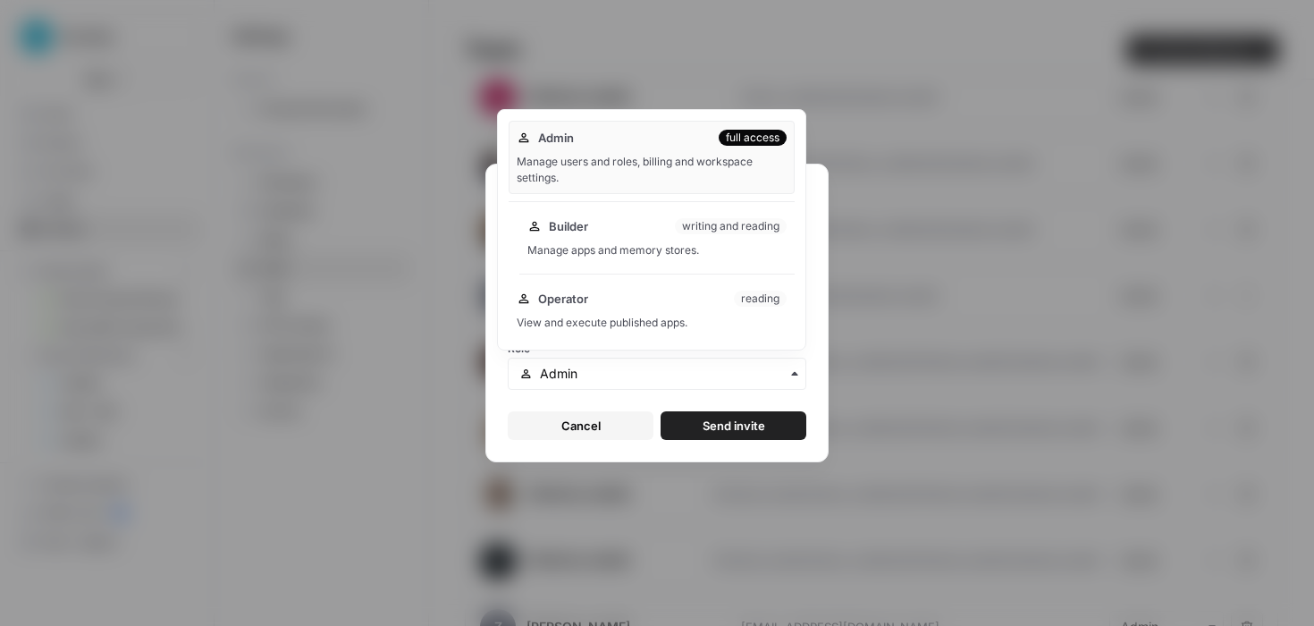
click at [575, 246] on div "Manage apps and memory stores." at bounding box center [656, 250] width 259 height 16
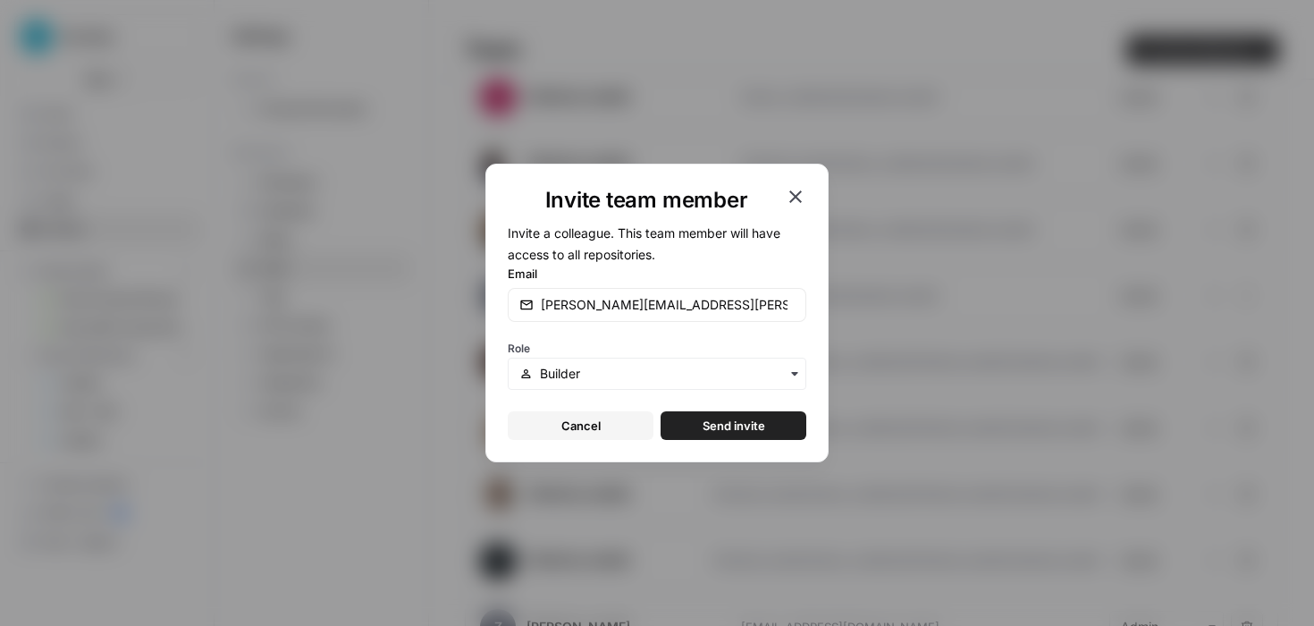
click at [694, 422] on button "Send invite" at bounding box center [734, 425] width 146 height 29
